Goal: Task Accomplishment & Management: Use online tool/utility

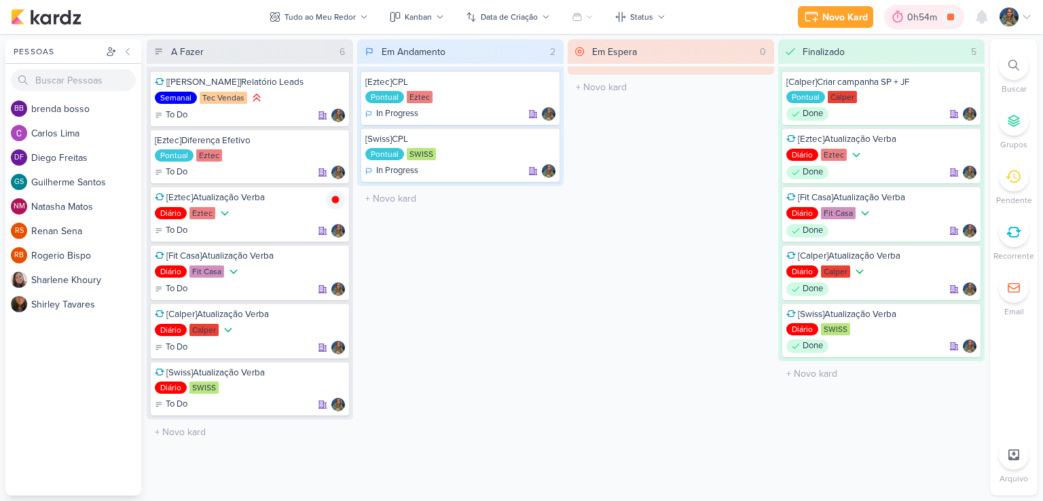
click at [924, 17] on div "0h54m" at bounding box center [924, 17] width 34 height 14
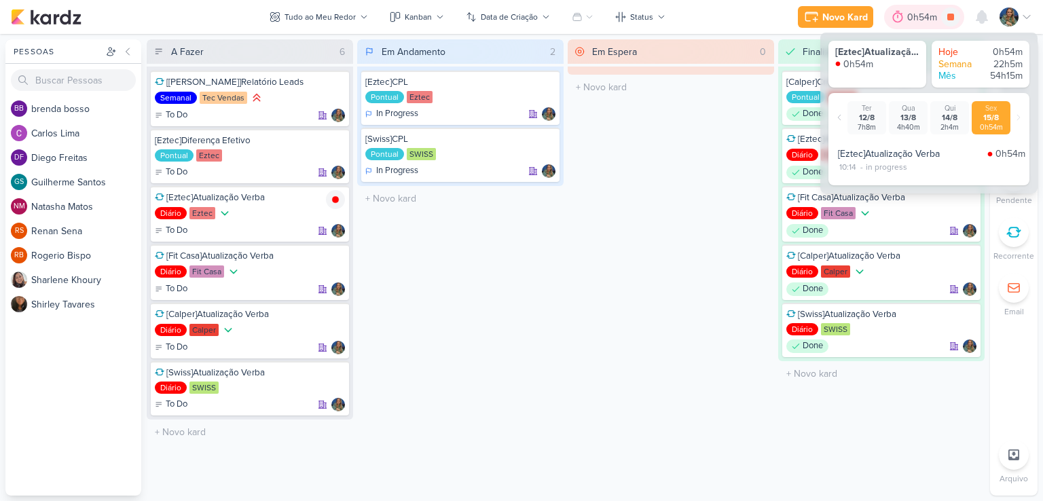
click at [924, 17] on div "0h54m" at bounding box center [924, 17] width 34 height 14
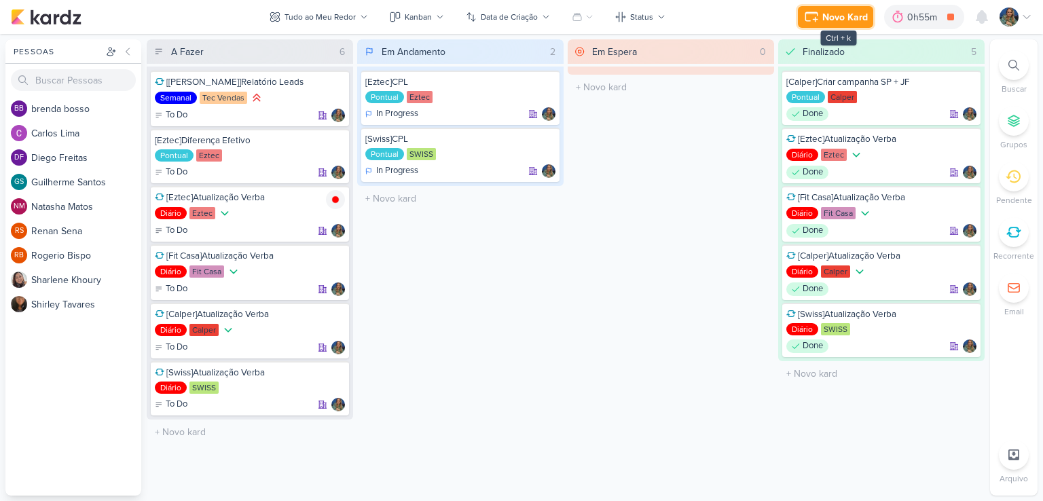
click at [829, 17] on div "Novo Kard" at bounding box center [845, 17] width 46 height 14
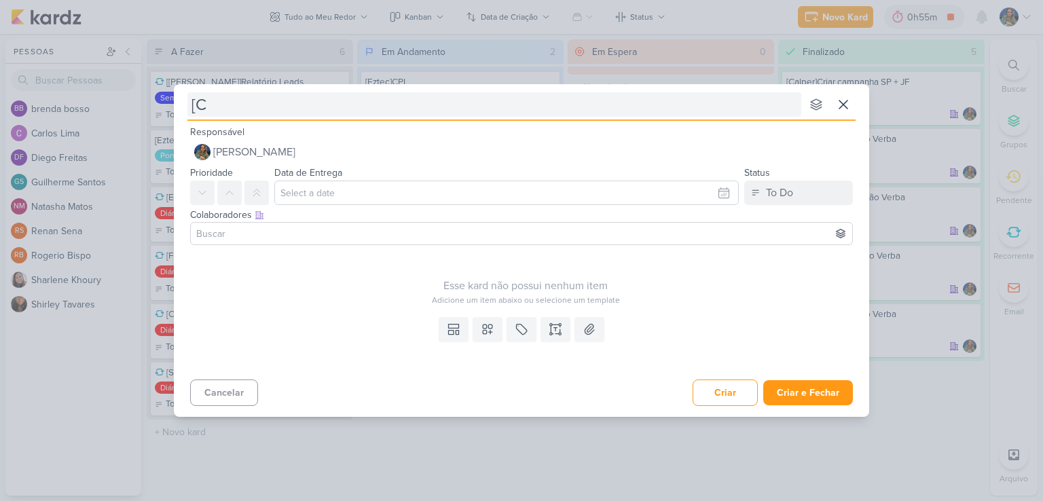
type input "[Ca"
type input "[Calper"
type input "[Calper]"
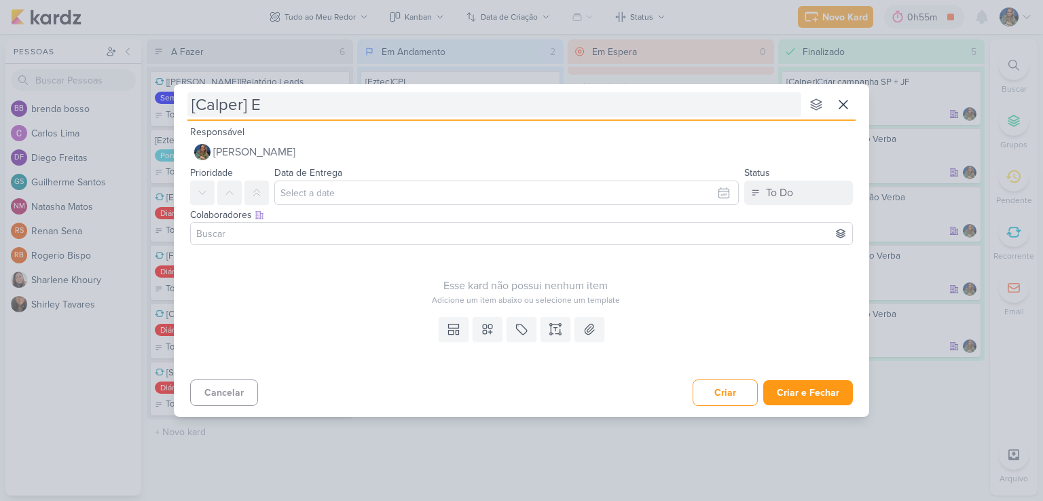
type input "[Calper] EM"
type input "[Calper] EMitir"
type input "[Calper] Em"
type input "[Calper] Emitir boleto"
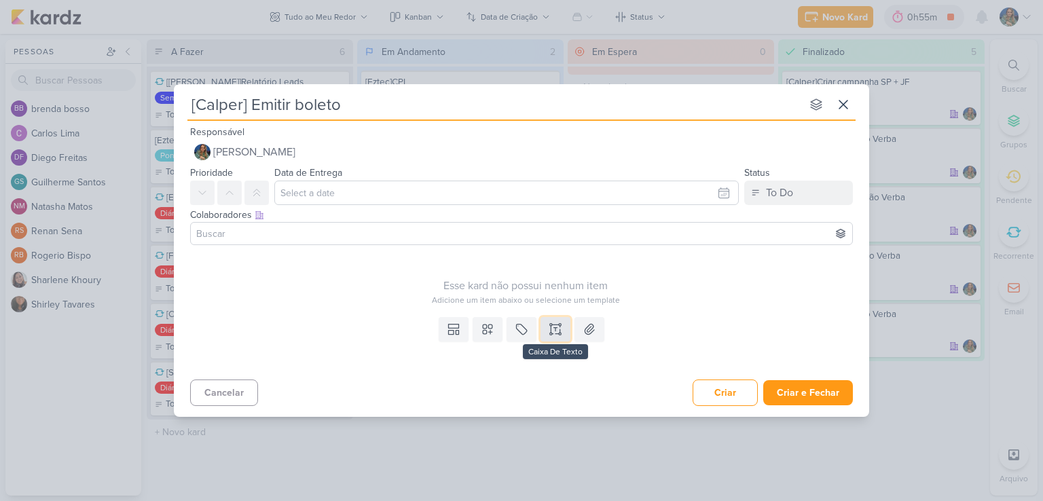
click at [554, 334] on icon at bounding box center [556, 330] width 14 height 14
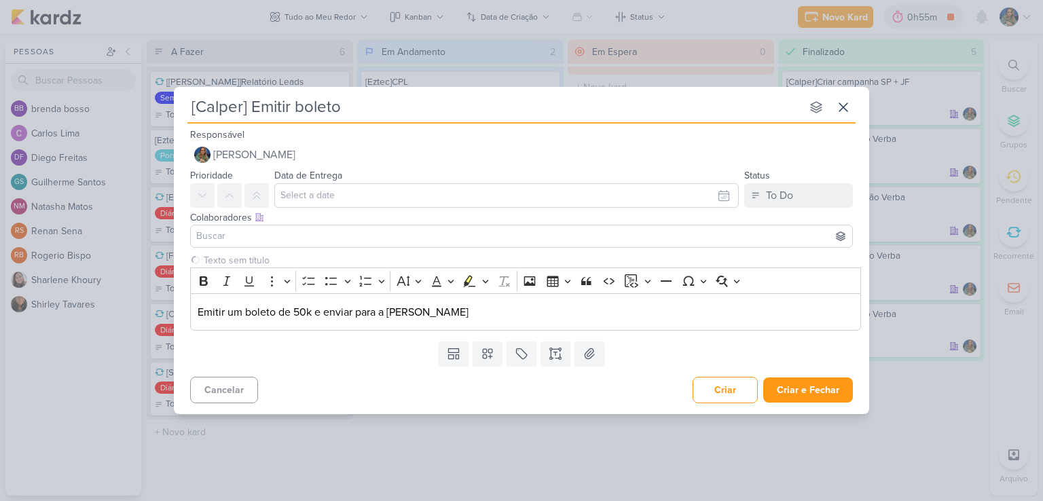
click at [308, 109] on input "[Calper] Emitir boleto" at bounding box center [494, 107] width 614 height 24
type input "[Calper] Emitir Boleto"
click at [489, 344] on button at bounding box center [488, 354] width 30 height 24
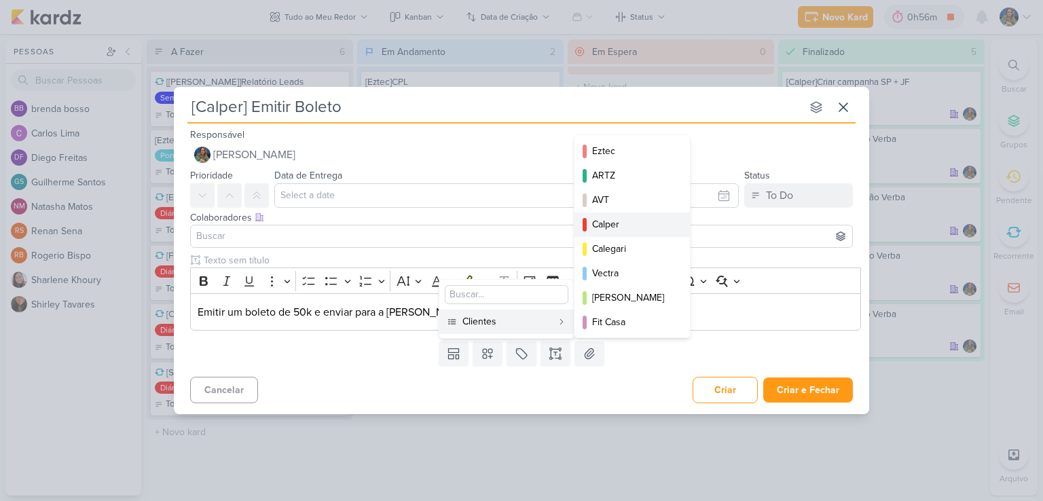
click at [617, 225] on div "Calper" at bounding box center [632, 224] width 81 height 14
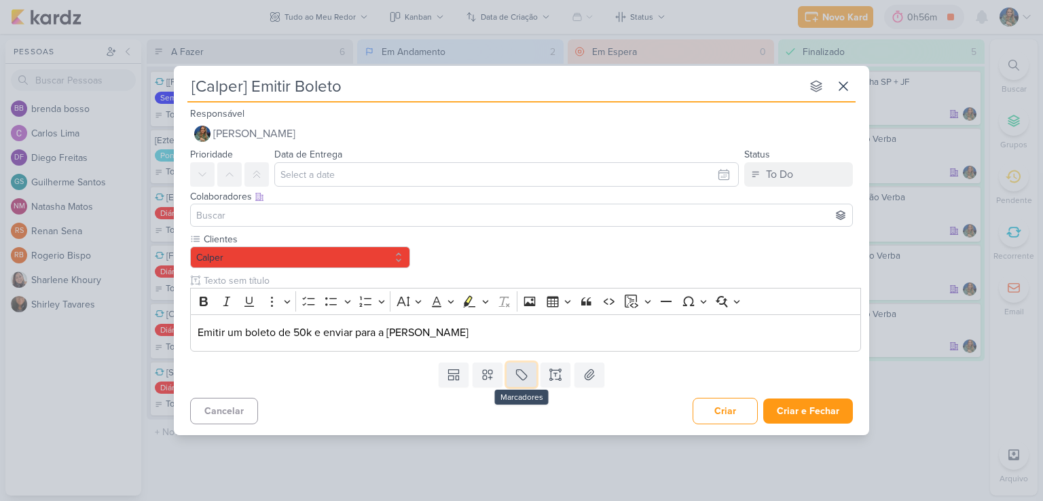
click at [511, 366] on button at bounding box center [522, 375] width 30 height 24
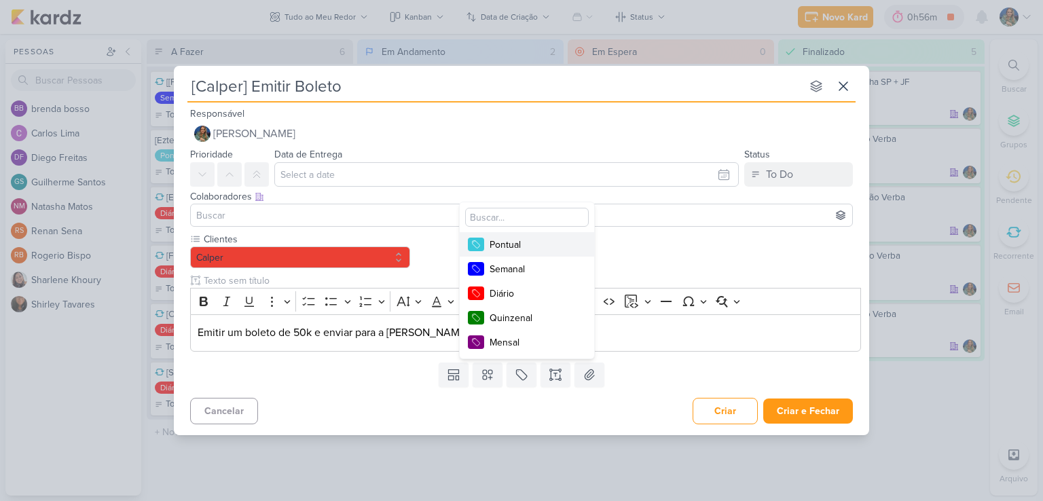
click at [540, 246] on div "Pontual" at bounding box center [534, 245] width 88 height 14
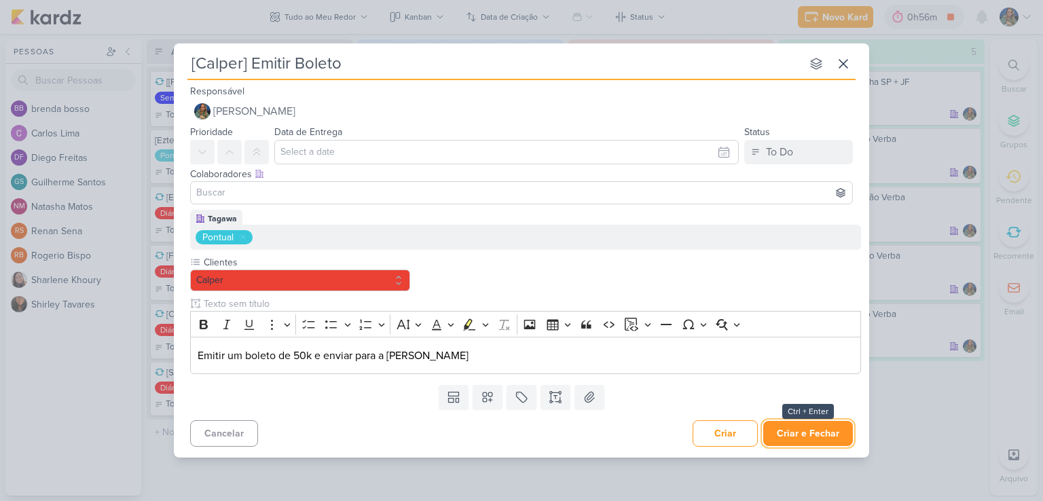
click at [783, 432] on button "Criar e Fechar" at bounding box center [808, 433] width 90 height 25
